Goal: Task Accomplishment & Management: Manage account settings

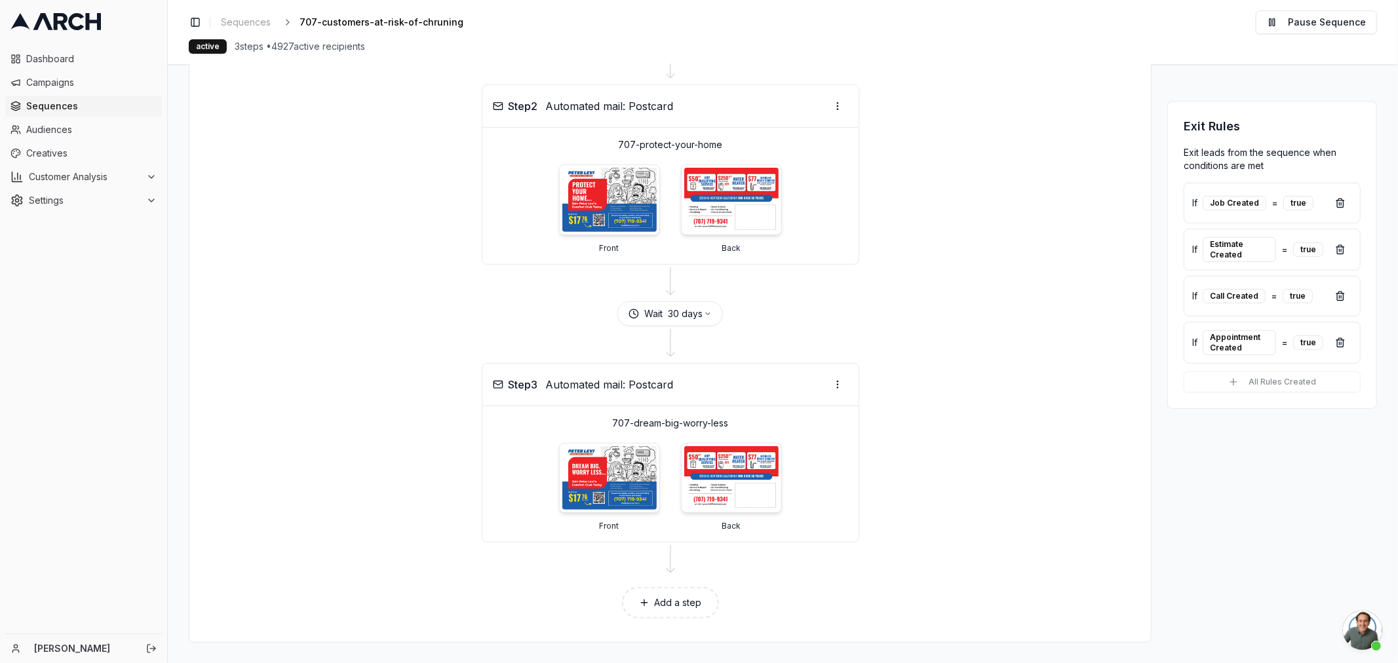
scroll to position [193, 0]
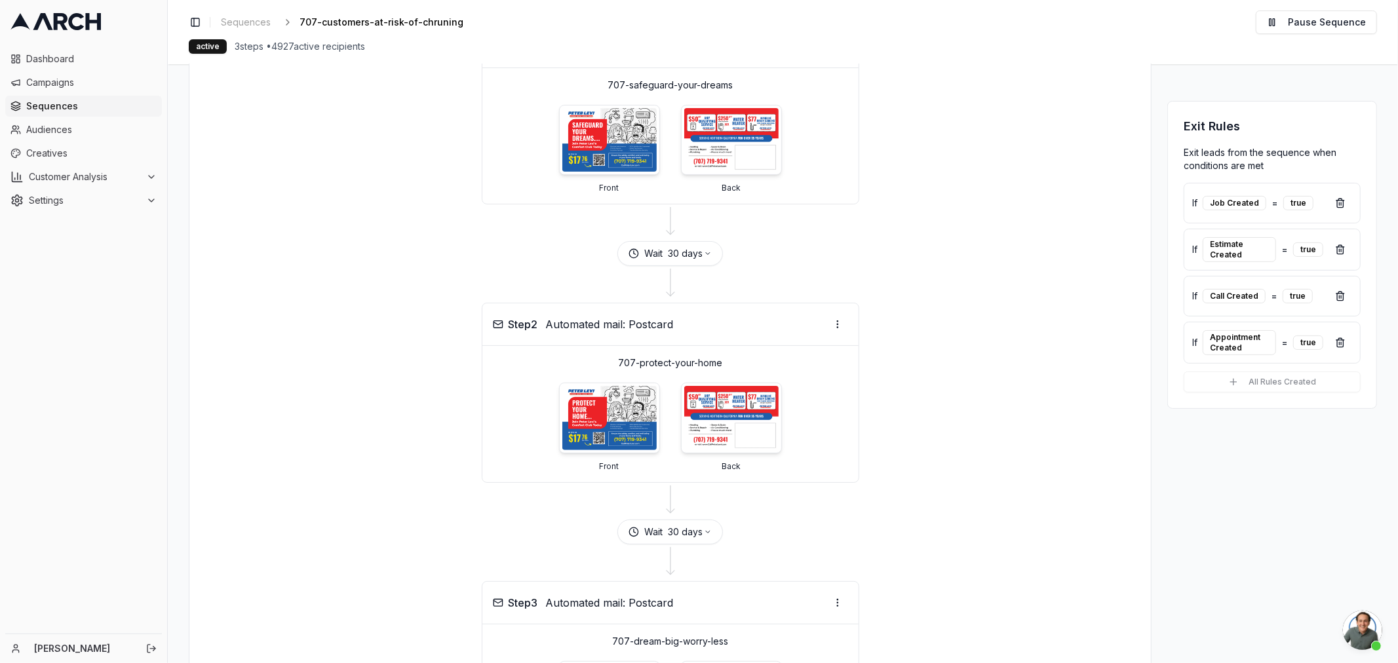
click at [33, 104] on span "Sequences" at bounding box center [91, 106] width 130 height 13
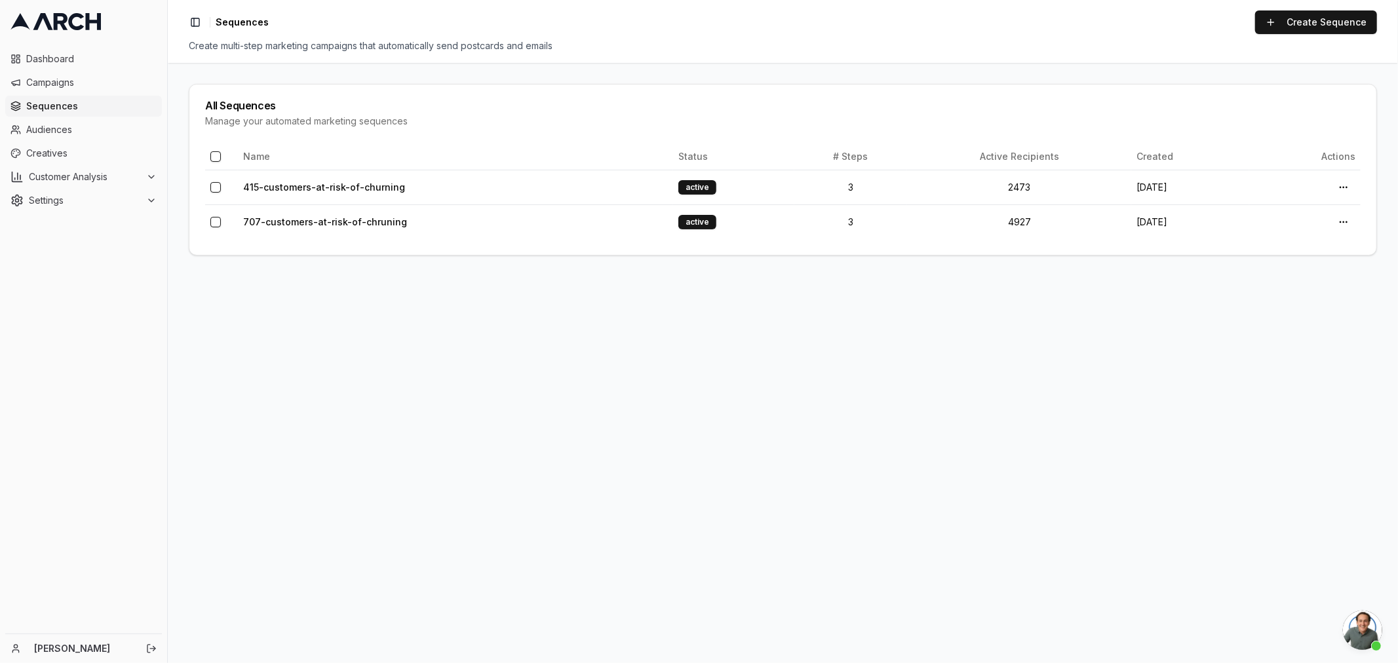
click at [535, 367] on main "All Sequences Manage your automated marketing sequences Name Status # Steps Act…" at bounding box center [783, 363] width 1230 height 600
